Goal: Information Seeking & Learning: Understand process/instructions

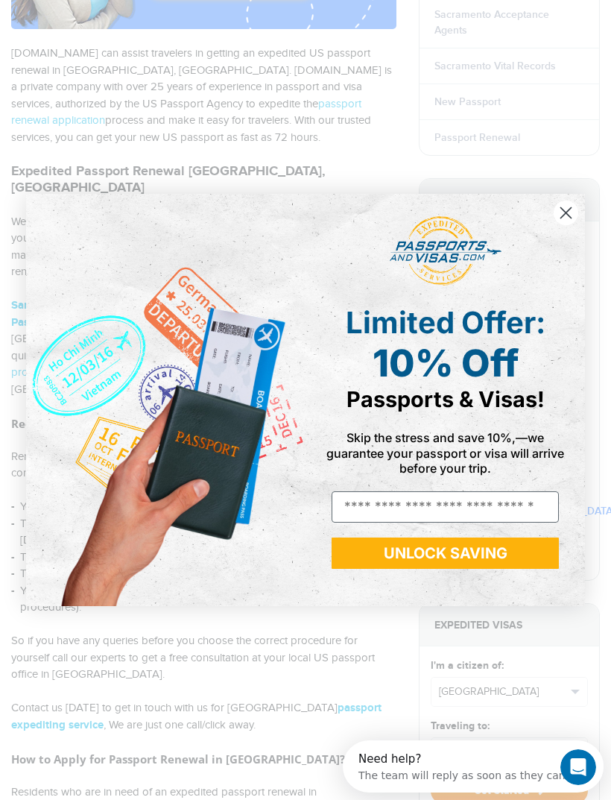
click at [569, 218] on icon "Close dialog" at bounding box center [566, 212] width 10 height 10
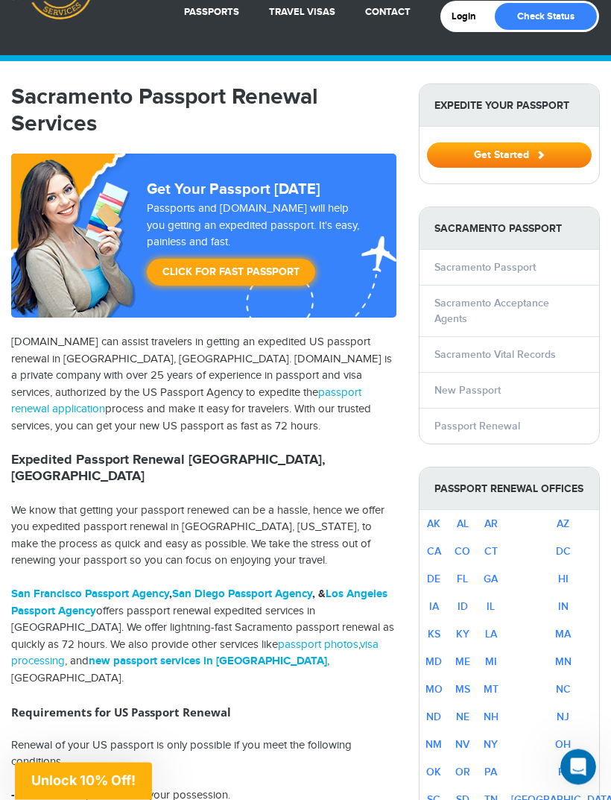
scroll to position [67, 0]
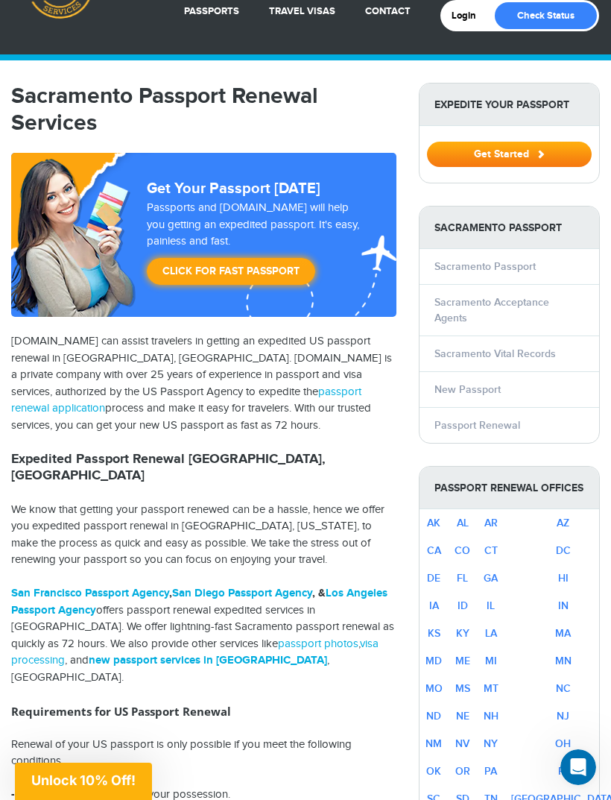
click at [437, 544] on link "CA" at bounding box center [434, 550] width 14 height 13
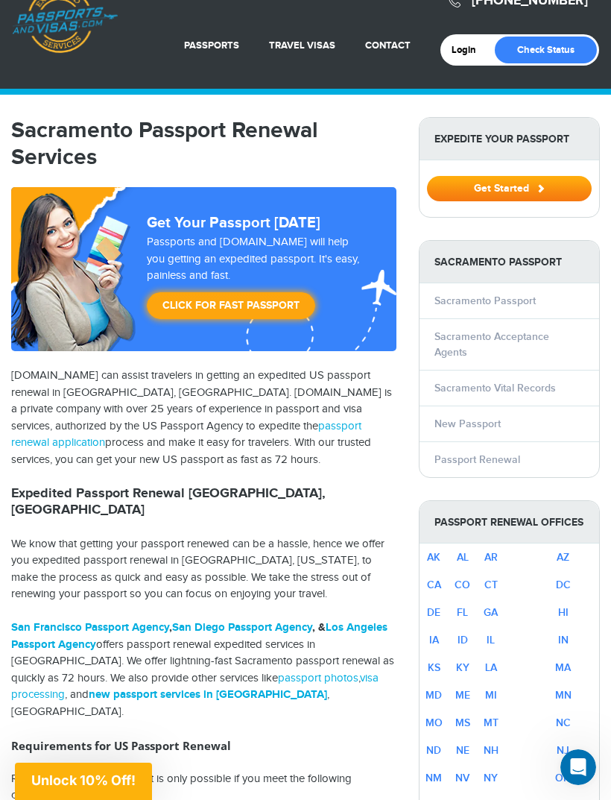
scroll to position [0, 0]
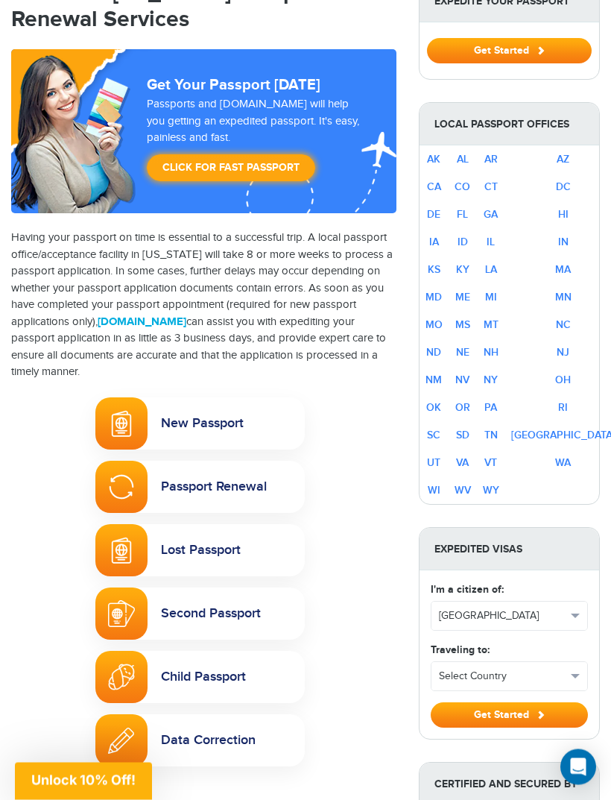
scroll to position [174, 0]
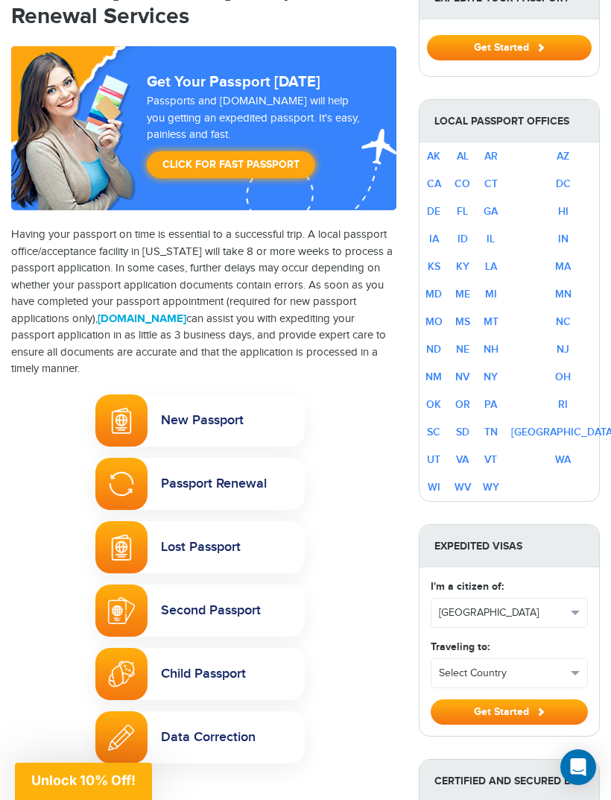
click at [173, 482] on link "Passport Renewal" at bounding box center [199, 484] width 209 height 52
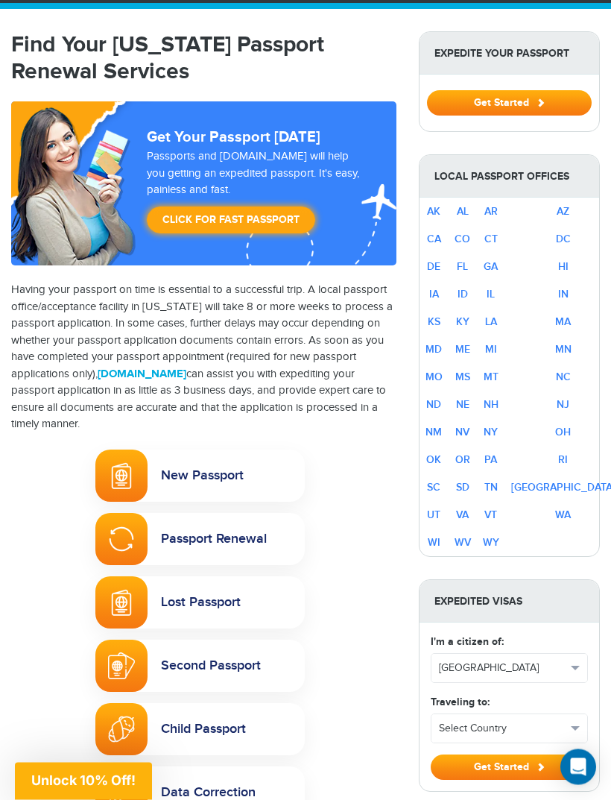
scroll to position [0, 0]
